Goal: Entertainment & Leisure: Consume media (video, audio)

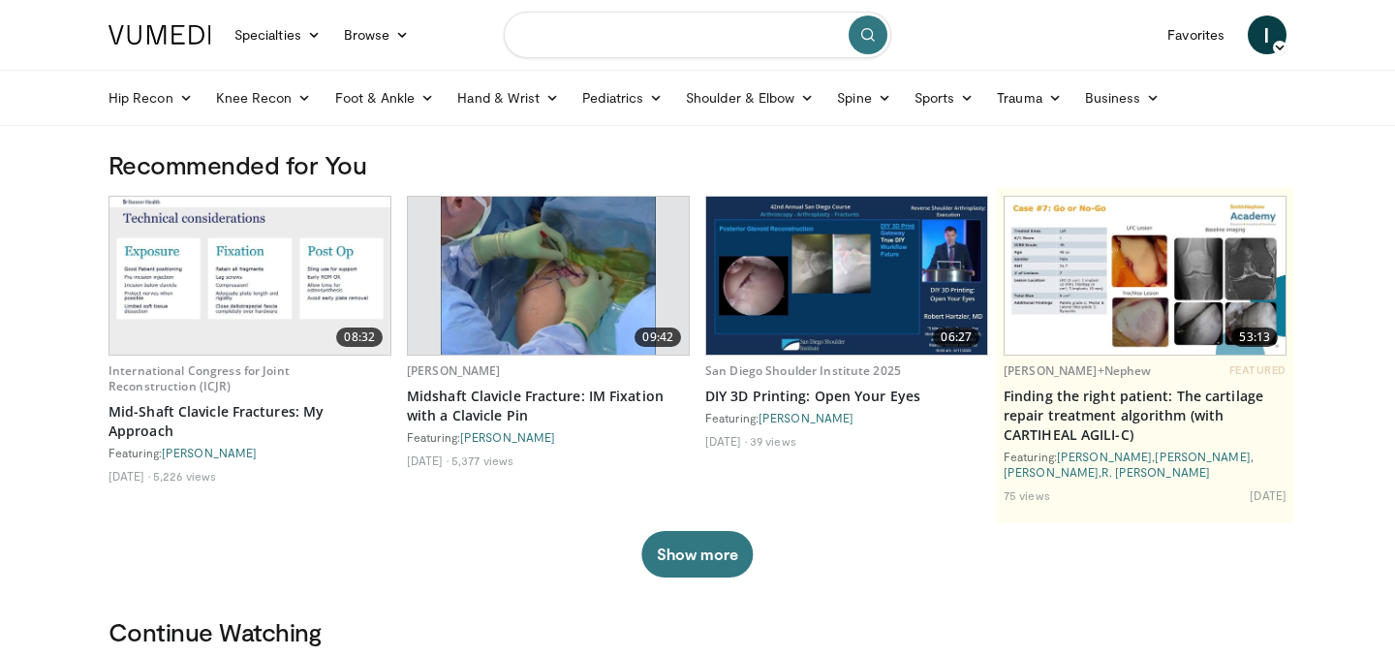
click at [625, 35] on input "Search topics, interventions" at bounding box center [697, 35] width 387 height 46
type input "*"
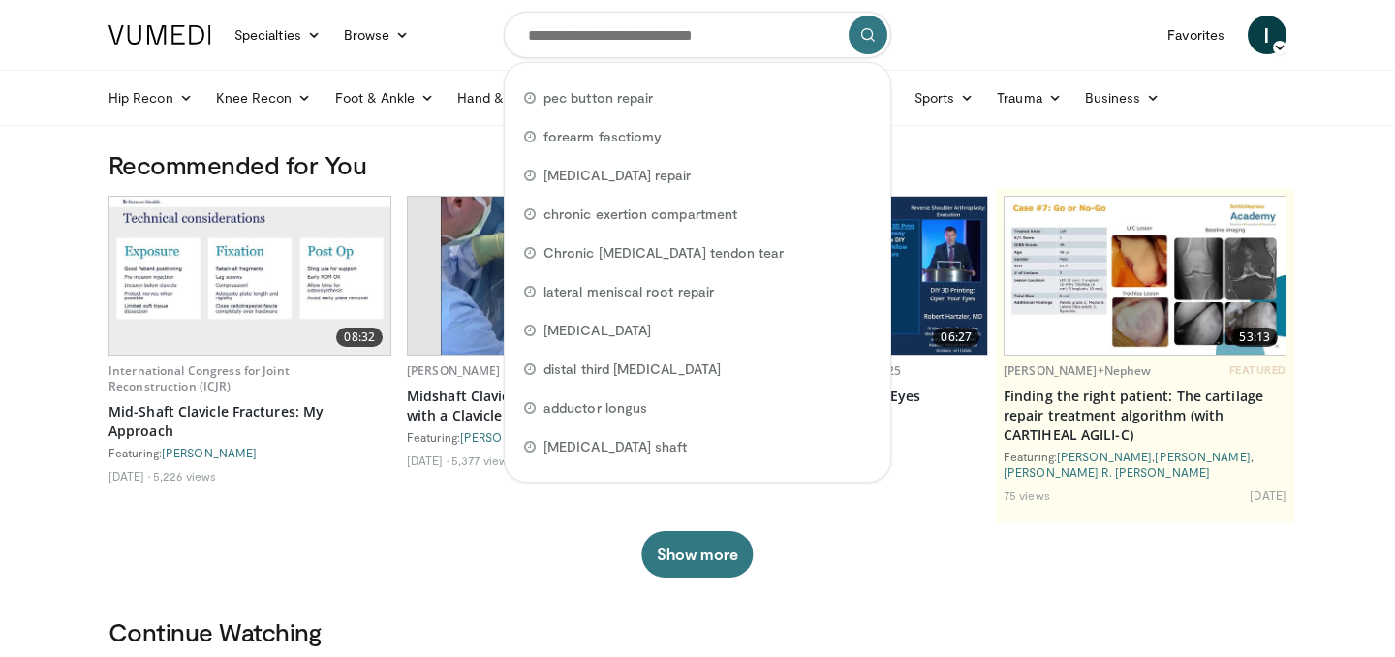
click at [1040, 38] on nav "Specialties Adult & Family Medicine Allergy, [MEDICAL_DATA], Immunology Anesthe…" at bounding box center [697, 35] width 1201 height 70
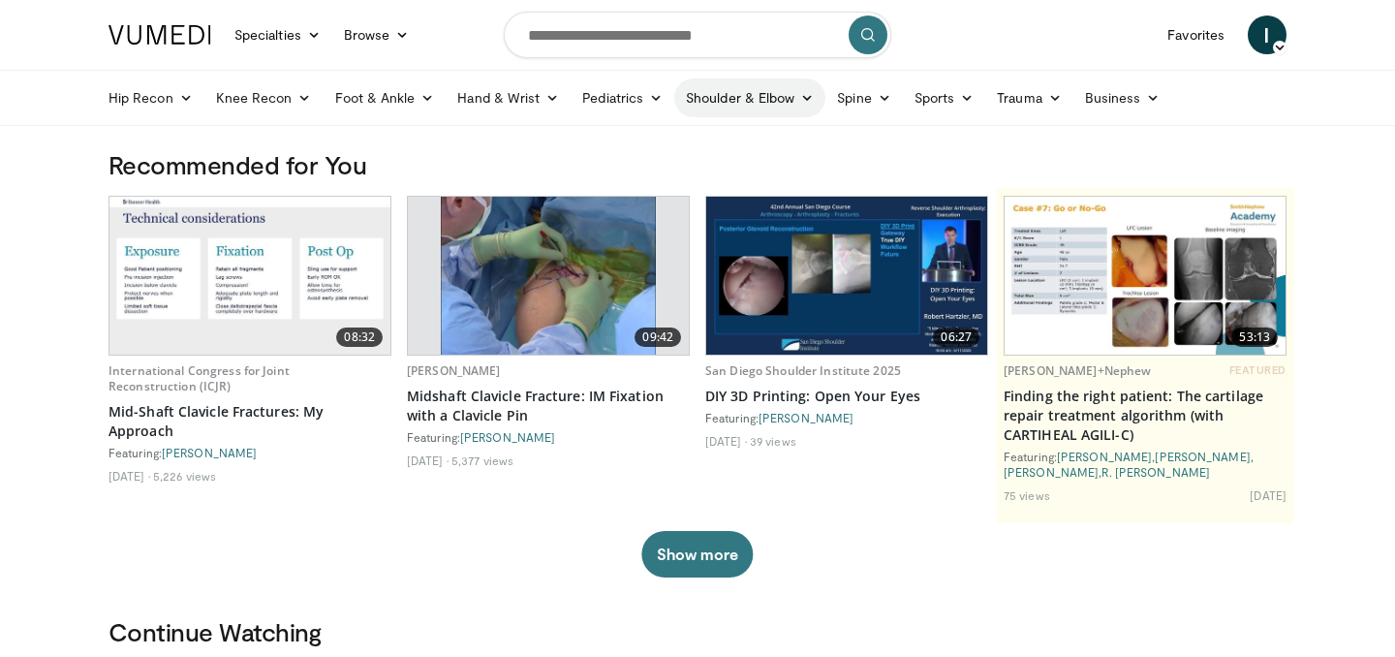
click at [782, 104] on link "Shoulder & Elbow" at bounding box center [749, 97] width 151 height 39
click at [693, 174] on link "Shoulder" at bounding box center [709, 174] width 231 height 31
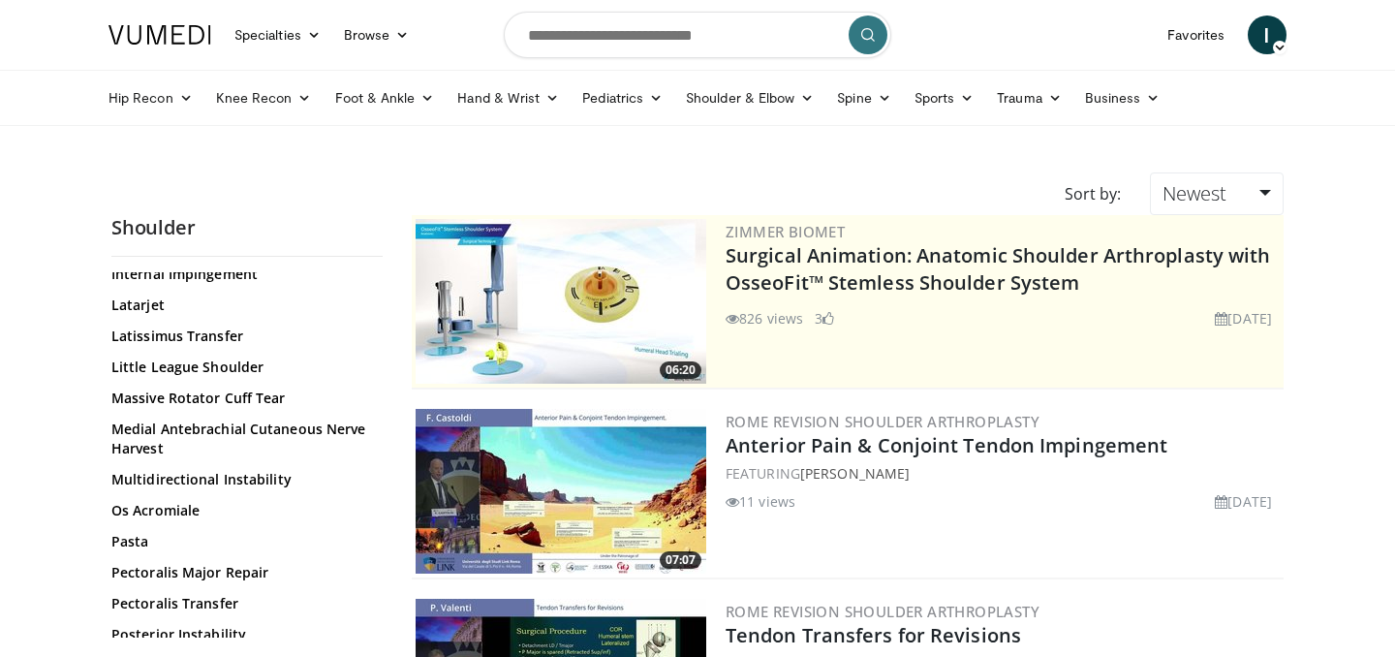
scroll to position [1142, 0]
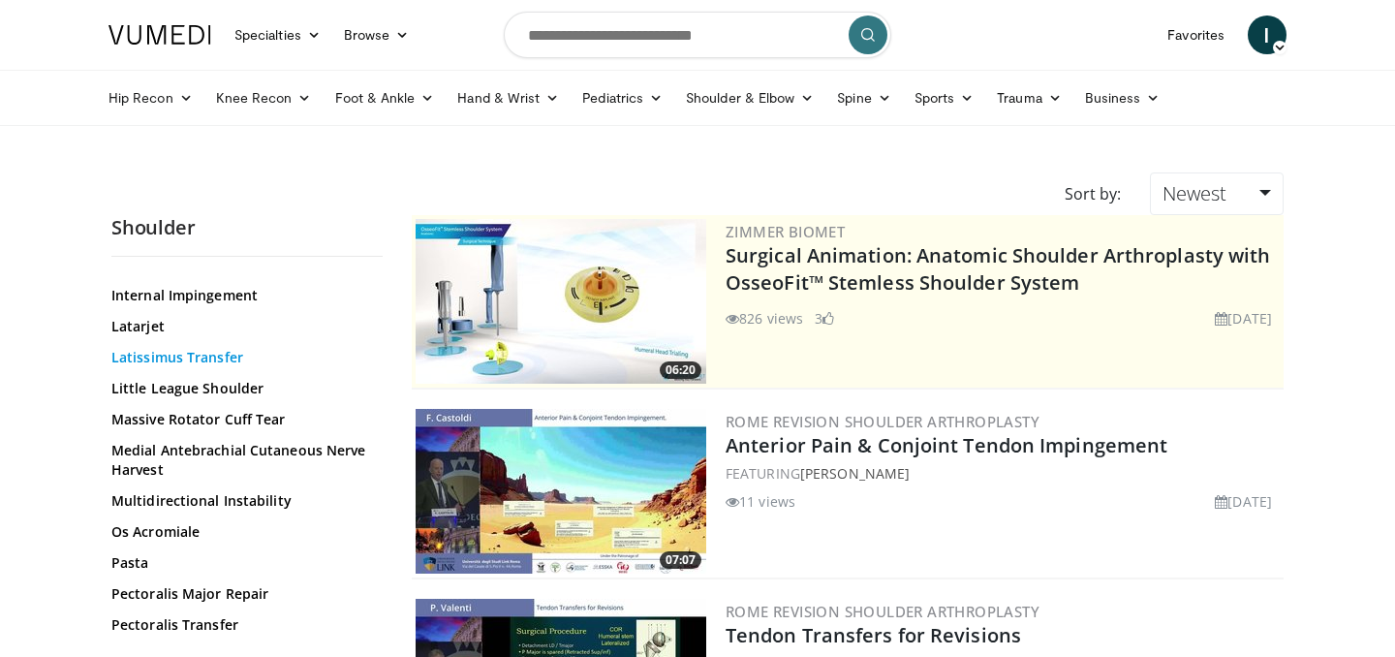
click at [147, 358] on link "Latissimus Transfer" at bounding box center [242, 357] width 262 height 19
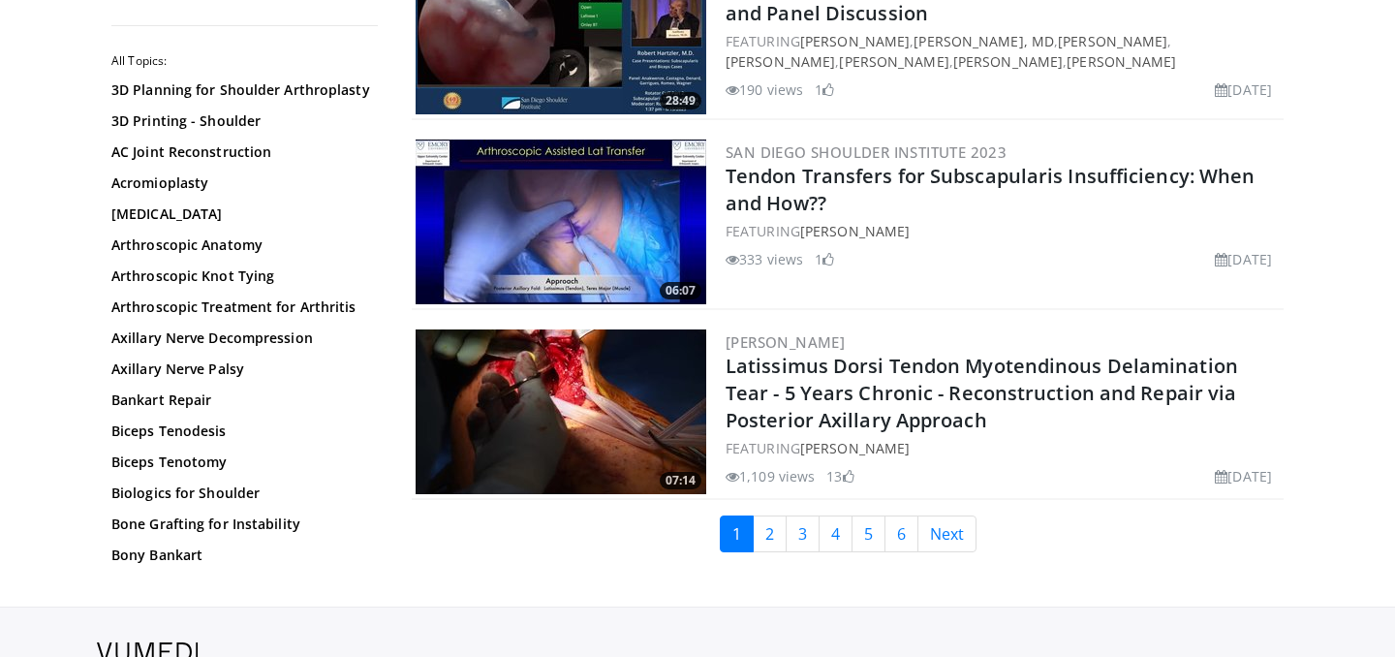
scroll to position [4522, 0]
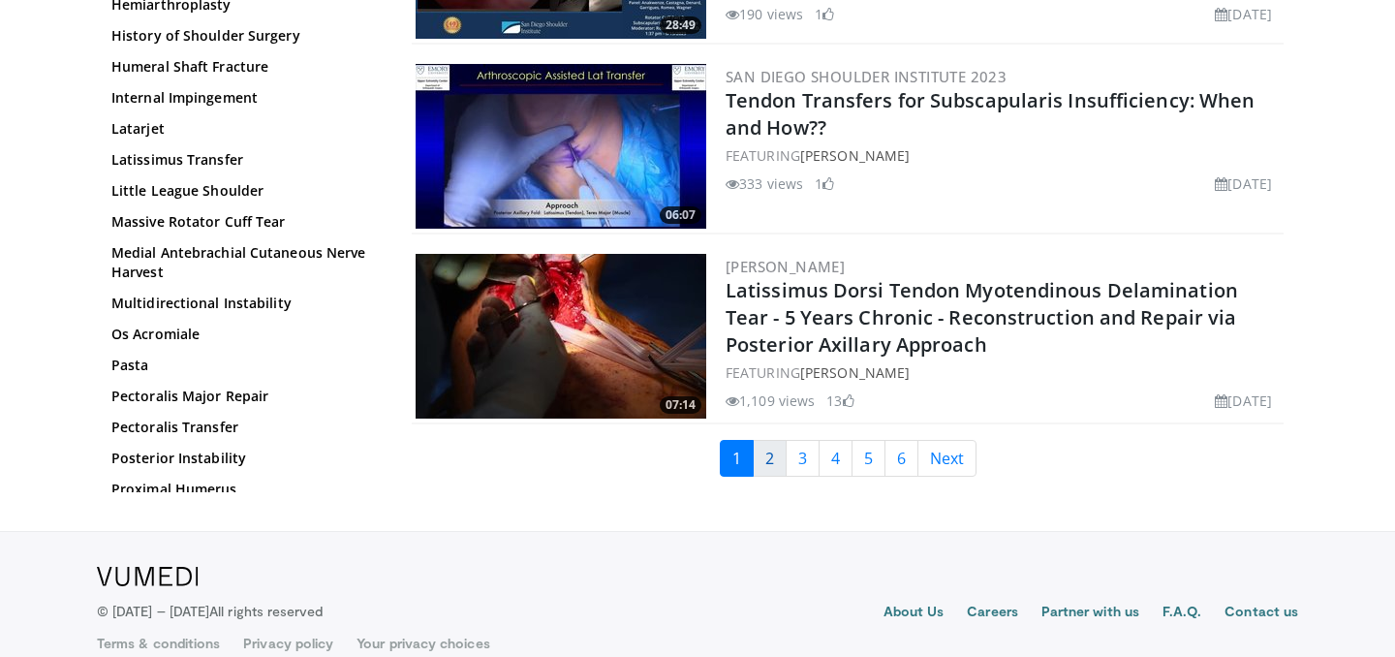
click at [769, 466] on link "2" at bounding box center [770, 458] width 34 height 37
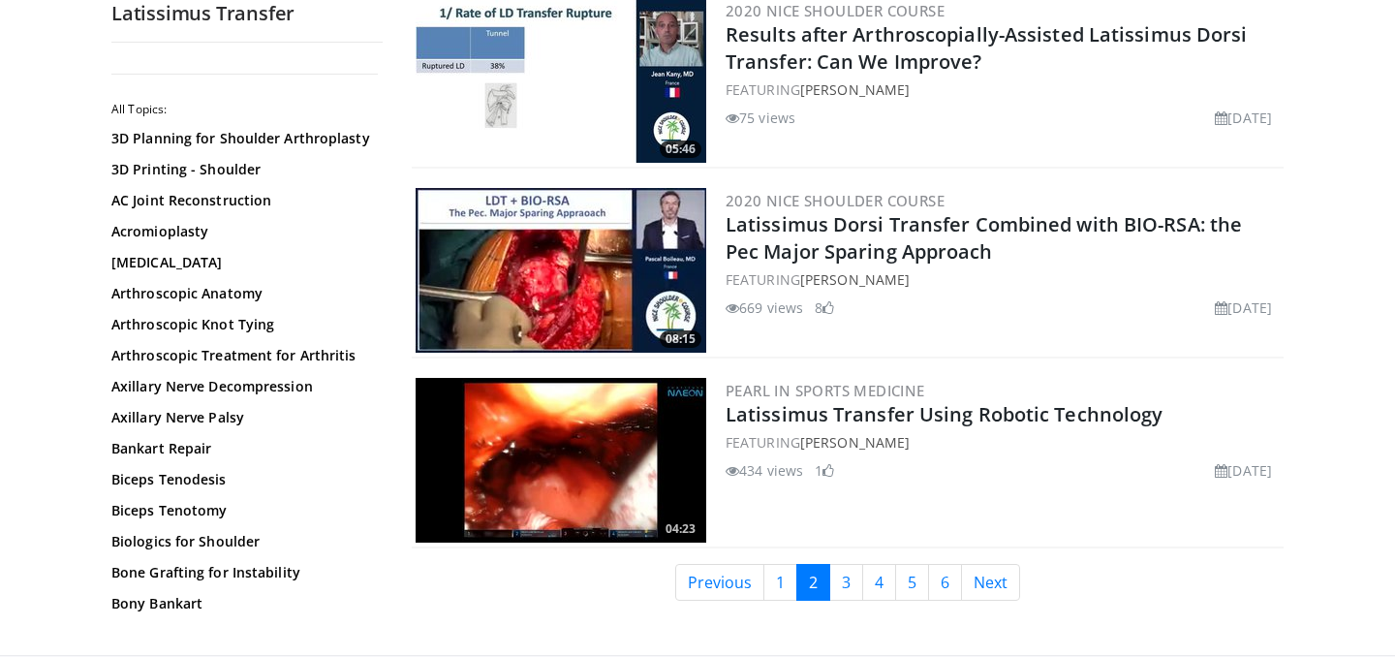
scroll to position [4410, 0]
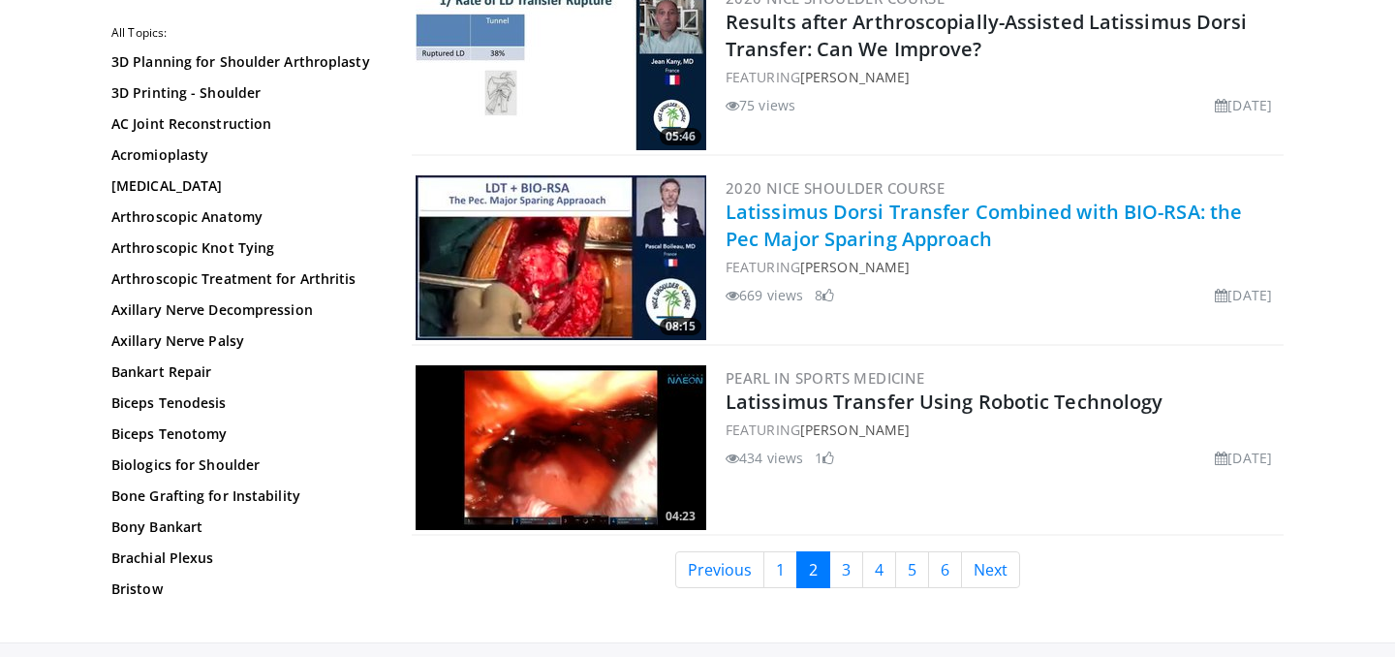
click at [795, 222] on link "Latissimus Dorsi Transfer Combined with BIO-RSA: the Pec Major Sparing Approach" at bounding box center [984, 225] width 516 height 53
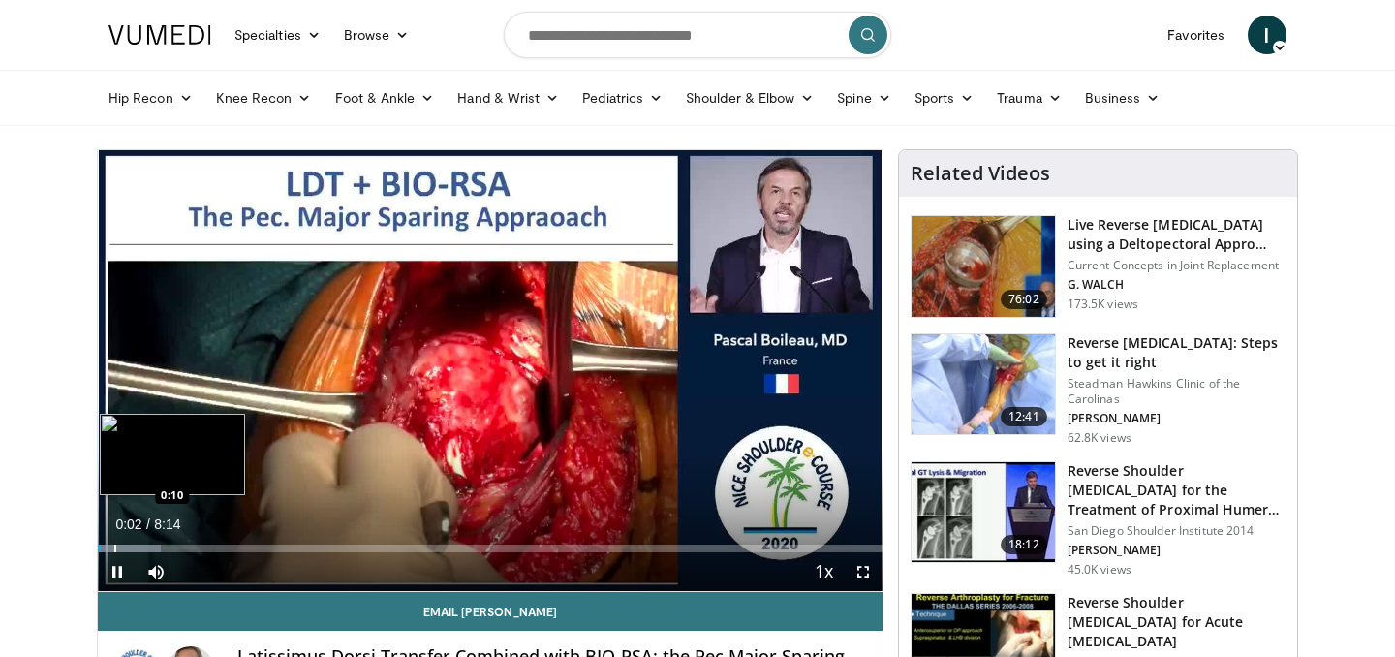
click at [115, 545] on div "Progress Bar" at bounding box center [115, 548] width 2 height 8
click at [135, 547] on div "Progress Bar" at bounding box center [136, 548] width 2 height 8
click at [163, 546] on div "Progress Bar" at bounding box center [164, 548] width 2 height 8
click at [191, 547] on div "Progress Bar" at bounding box center [192, 548] width 2 height 8
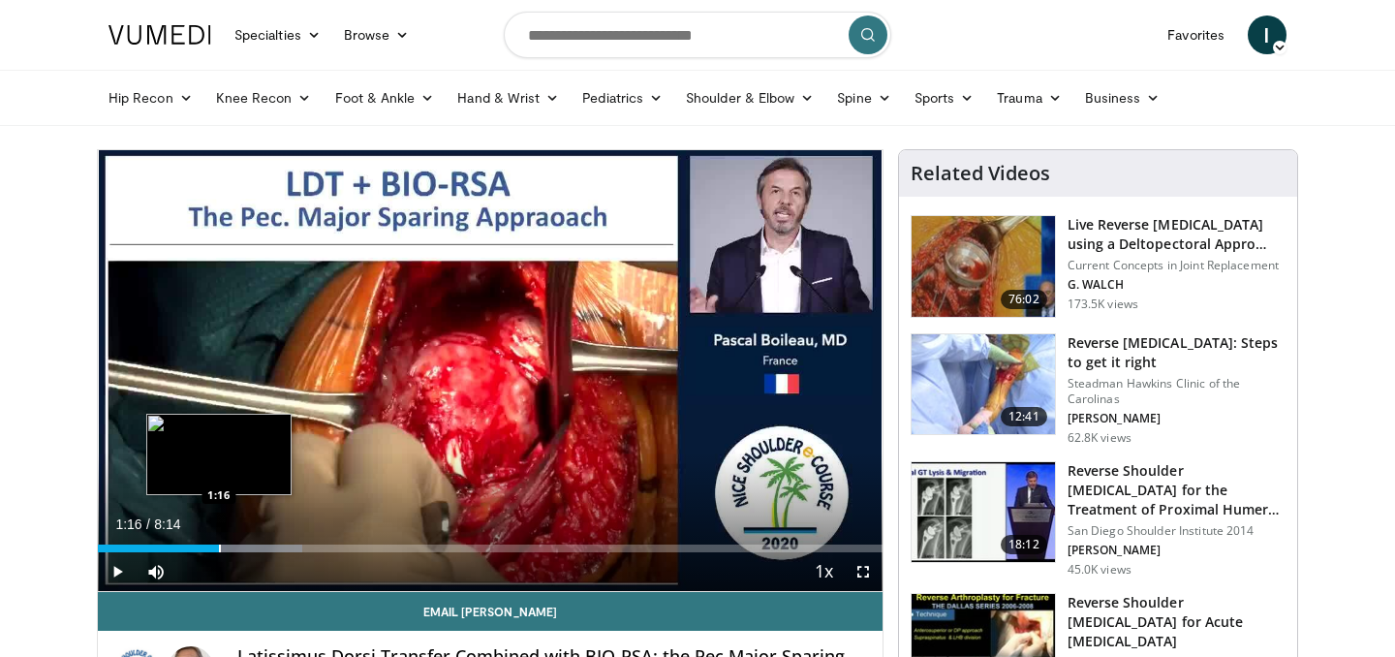
click at [219, 549] on div "Progress Bar" at bounding box center [220, 548] width 2 height 8
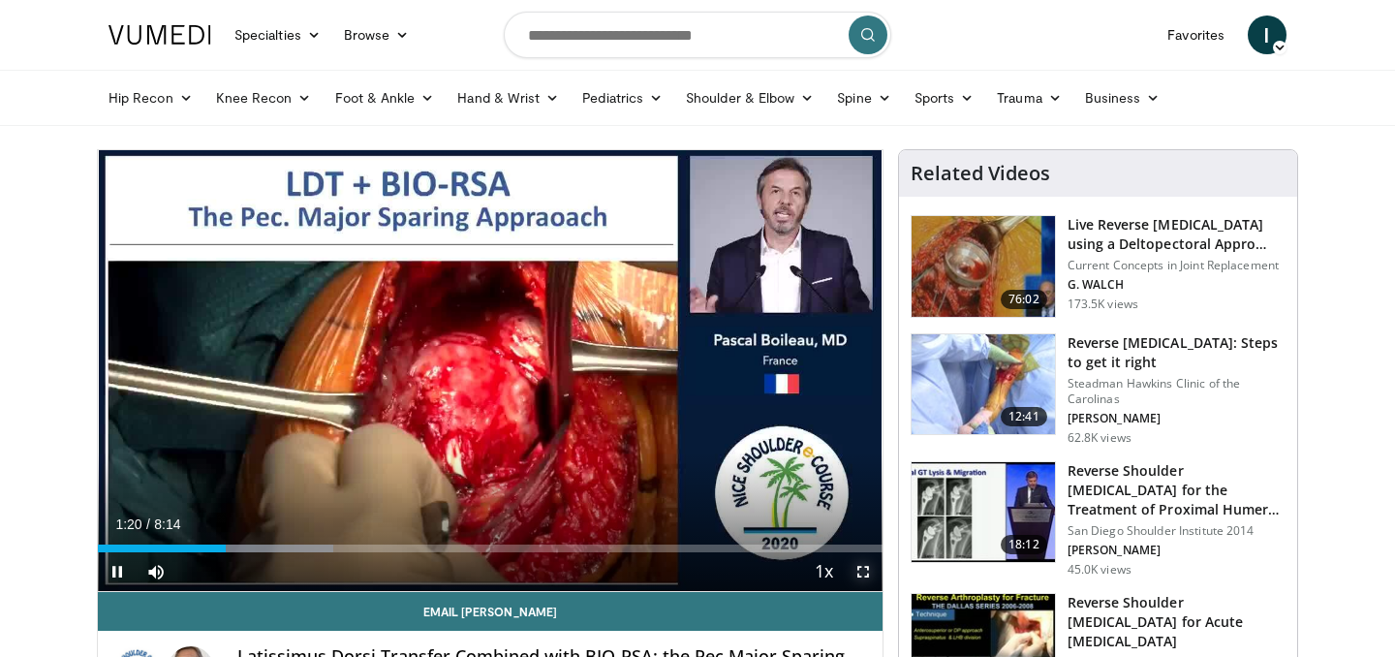
click at [868, 571] on span "Video Player" at bounding box center [863, 571] width 39 height 39
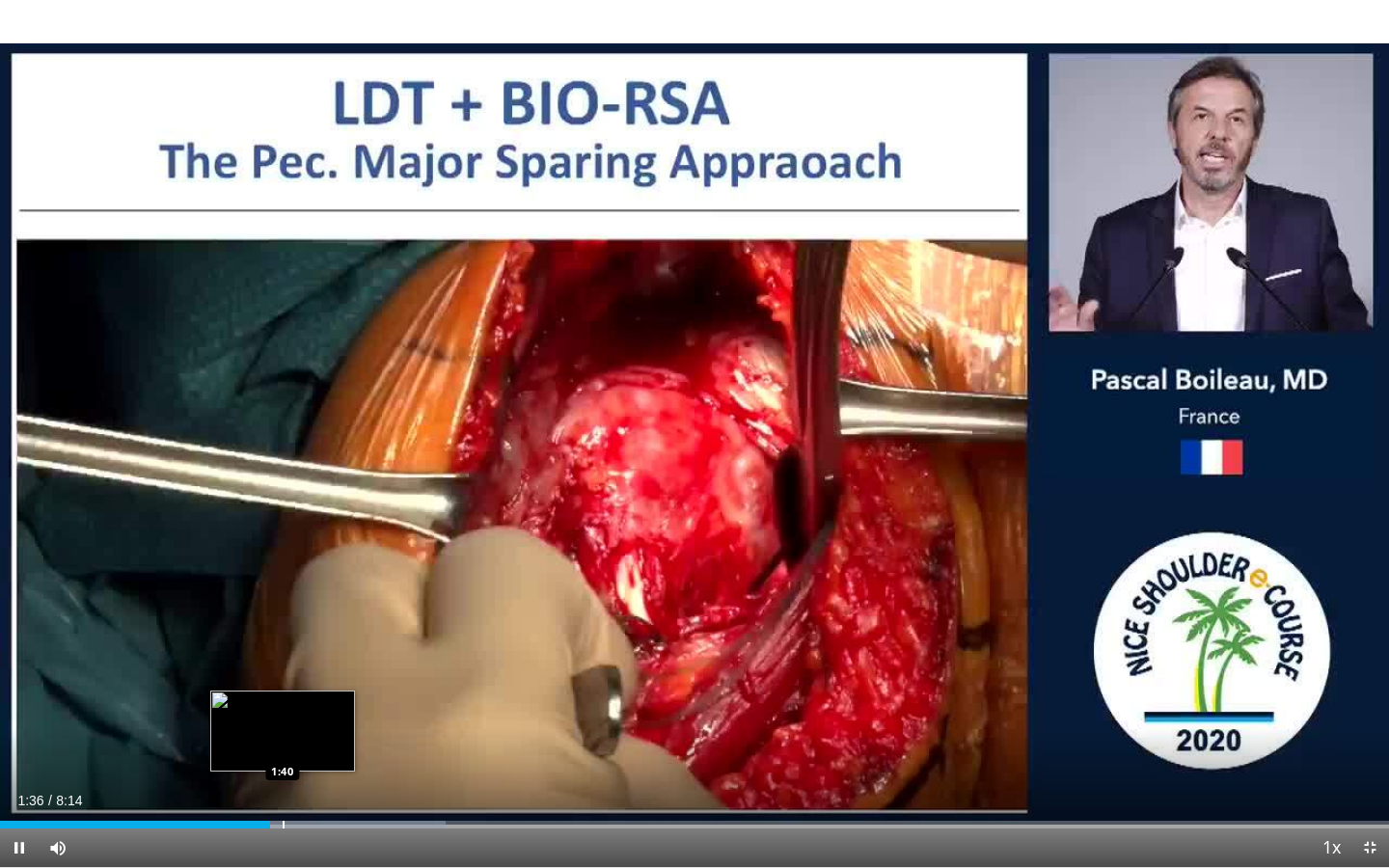
click at [283, 653] on div "Progress Bar" at bounding box center [284, 824] width 2 height 8
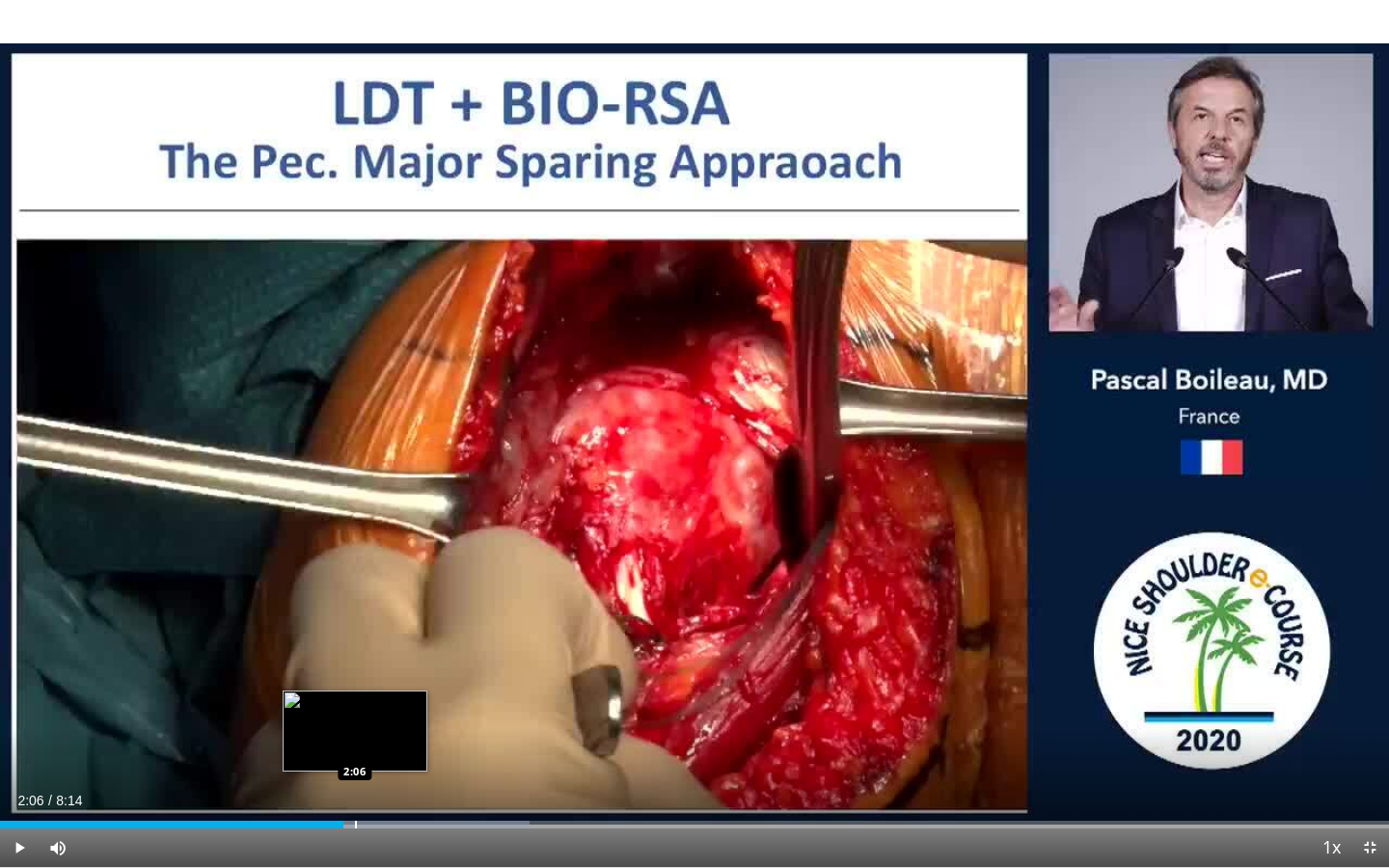
click at [353, 653] on div "Progress Bar" at bounding box center [392, 824] width 274 height 8
click at [380, 653] on div "Progress Bar" at bounding box center [381, 824] width 2 height 8
click at [400, 653] on div "Progress Bar" at bounding box center [401, 824] width 2 height 8
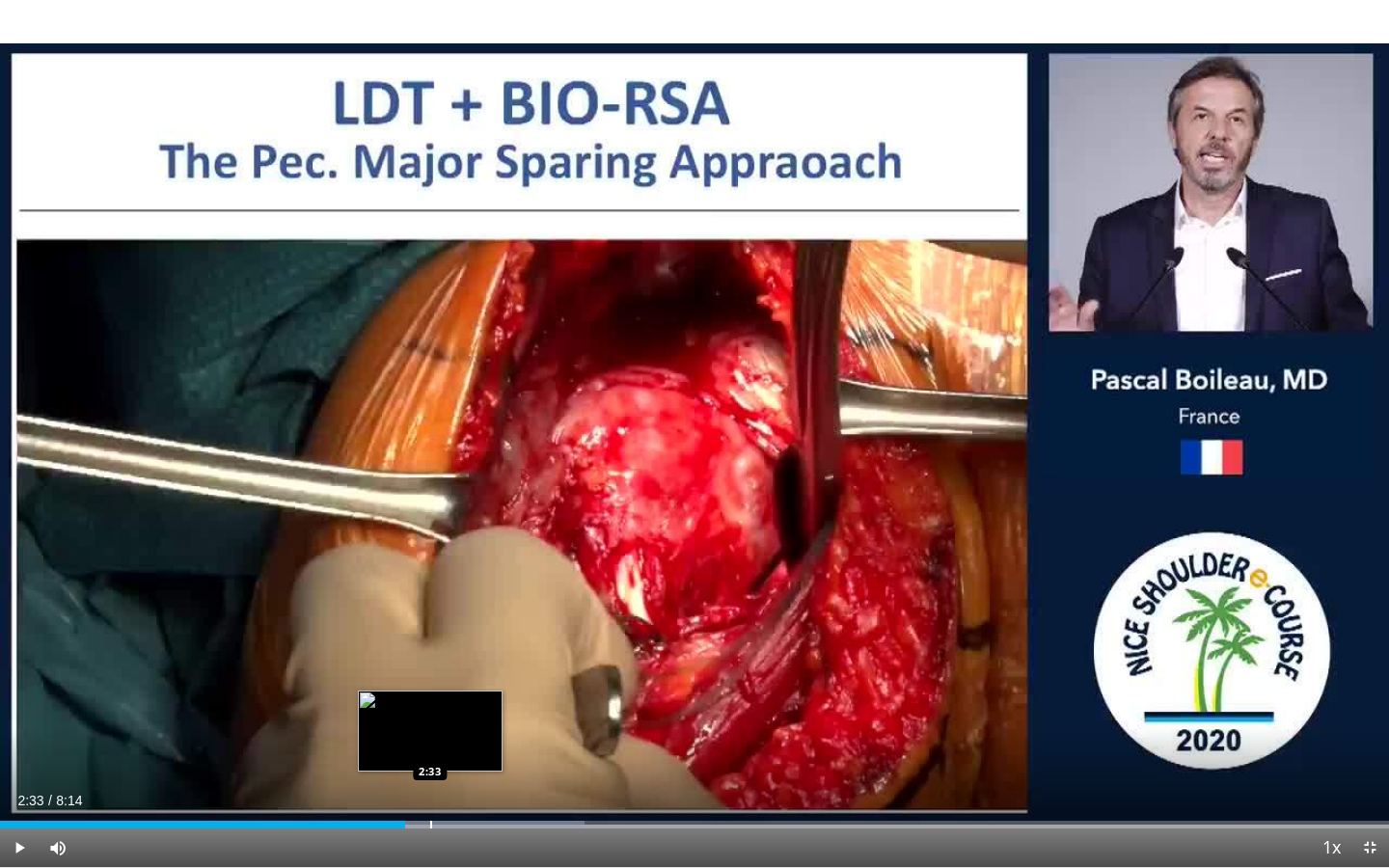
click at [429, 653] on div "Loaded : 42.11% 2:33 2:33" at bounding box center [694, 819] width 1389 height 18
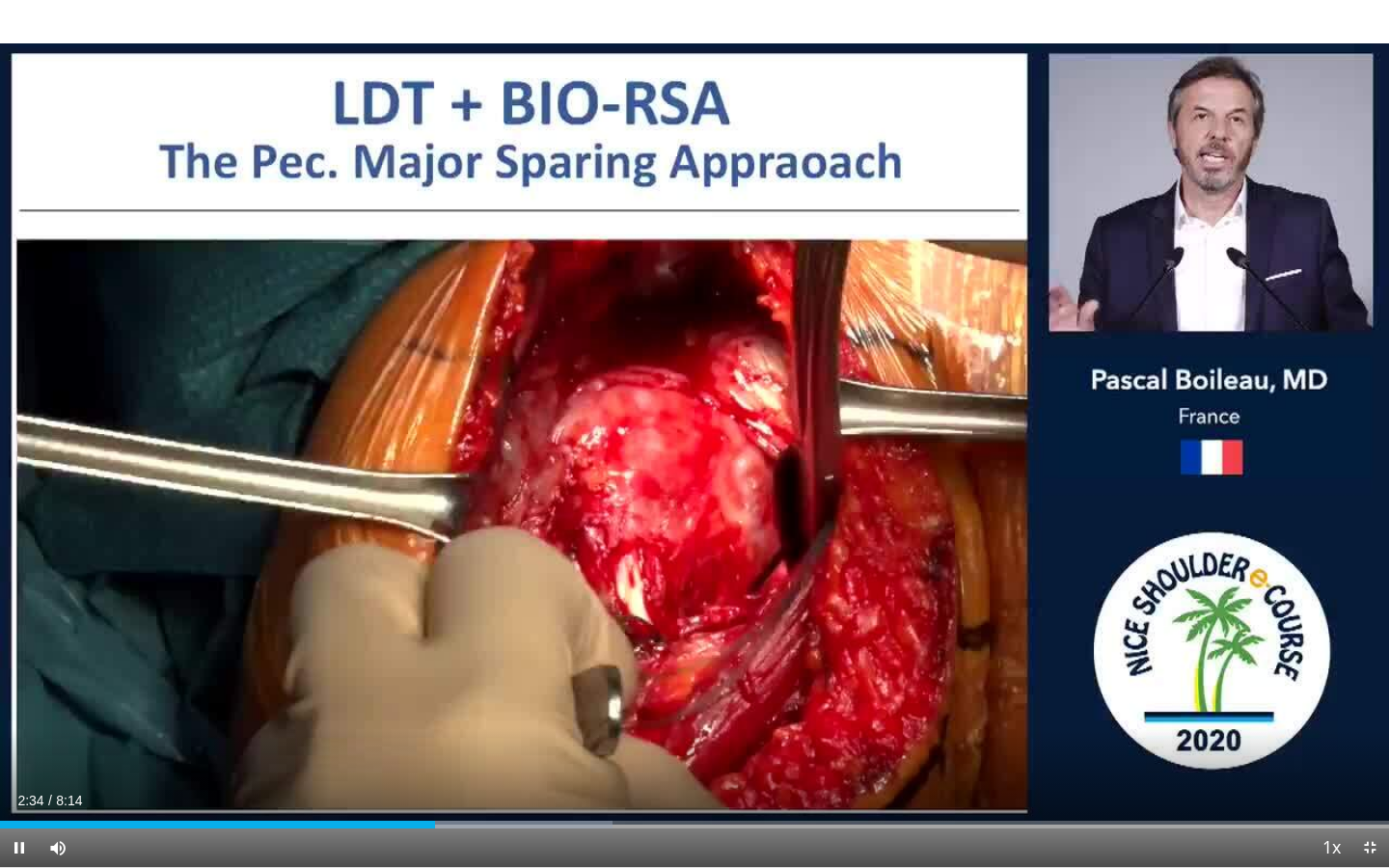
click at [458, 653] on div "Current Time 2:34 / Duration 8:14 Pause Skip Backward Skip Forward Mute Loaded …" at bounding box center [694, 847] width 1389 height 39
click at [457, 653] on div "Progress Bar" at bounding box center [458, 824] width 2 height 8
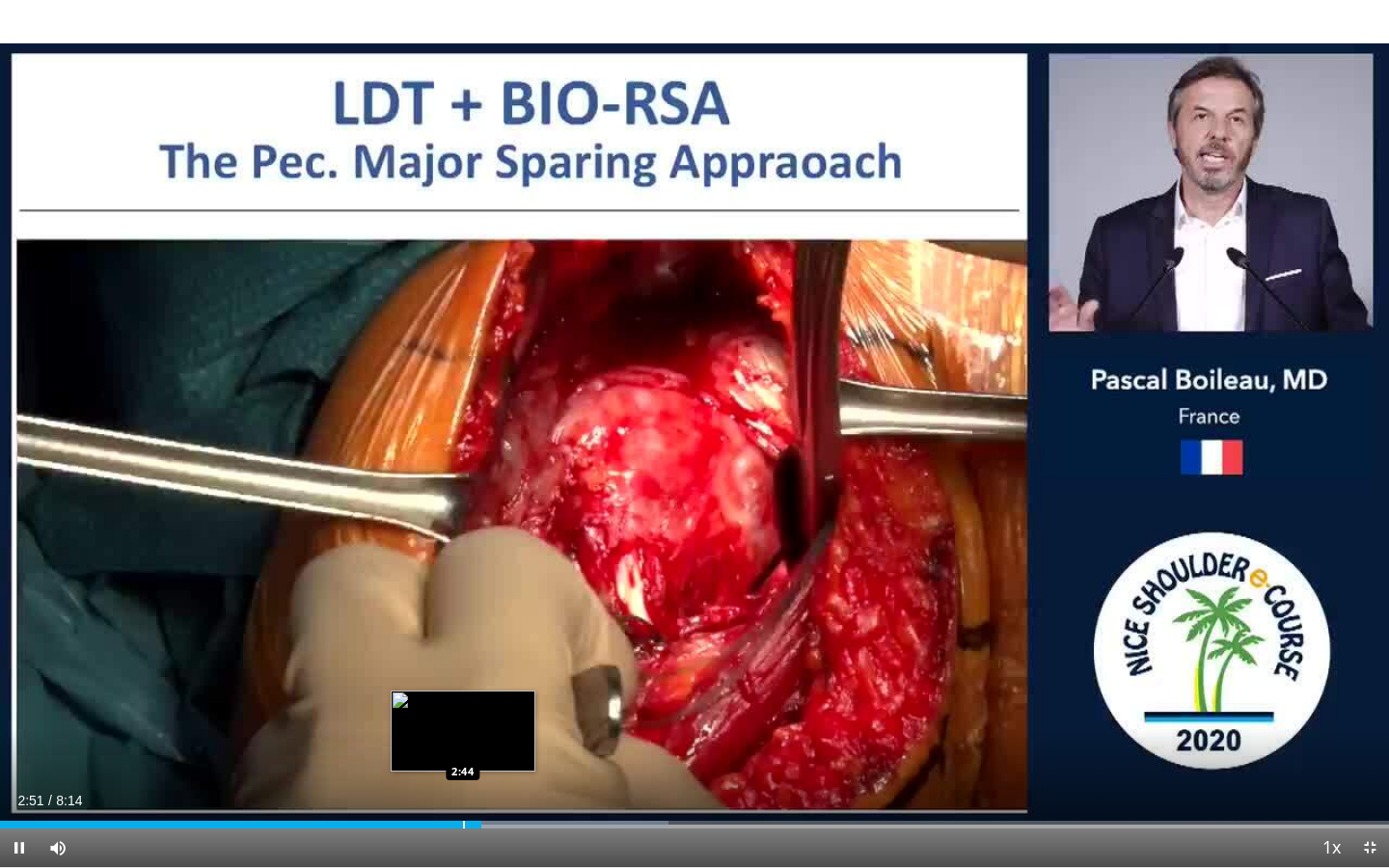
click at [463, 653] on div "Progress Bar" at bounding box center [464, 824] width 2 height 8
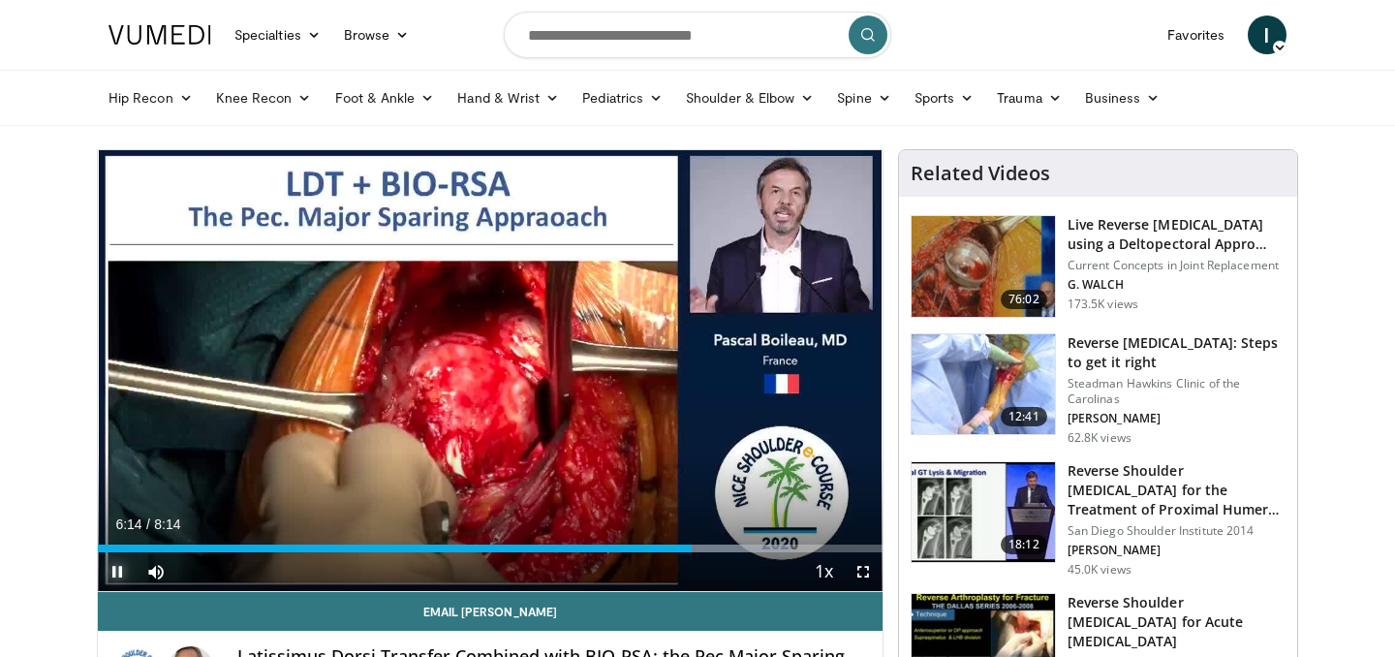
click at [114, 578] on span "Video Player" at bounding box center [117, 571] width 39 height 39
